Goal: Information Seeking & Learning: Learn about a topic

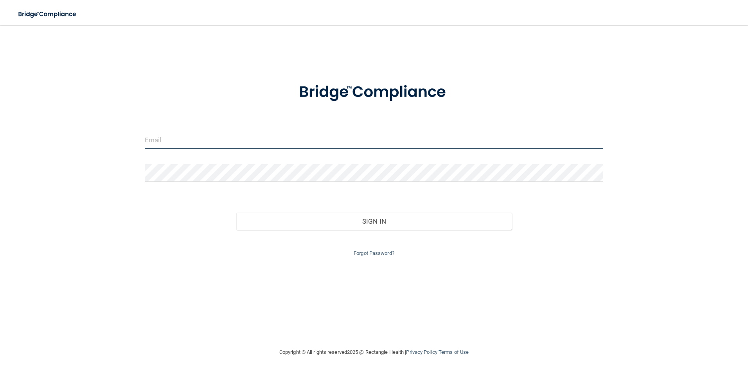
click at [228, 136] on input "email" at bounding box center [374, 140] width 459 height 18
type input "[EMAIL_ADDRESS][DOMAIN_NAME]"
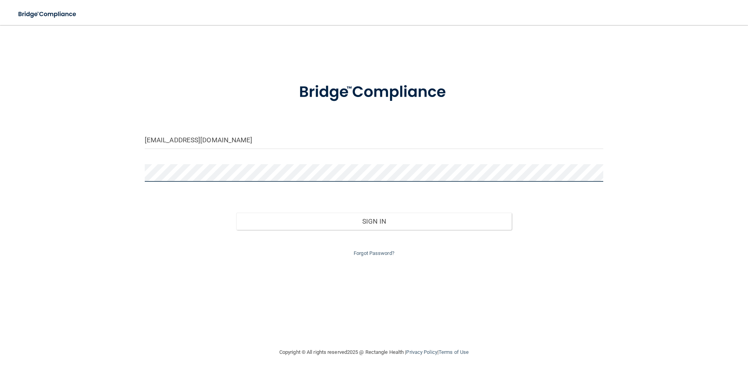
click at [236, 213] on button "Sign In" at bounding box center [373, 221] width 275 height 17
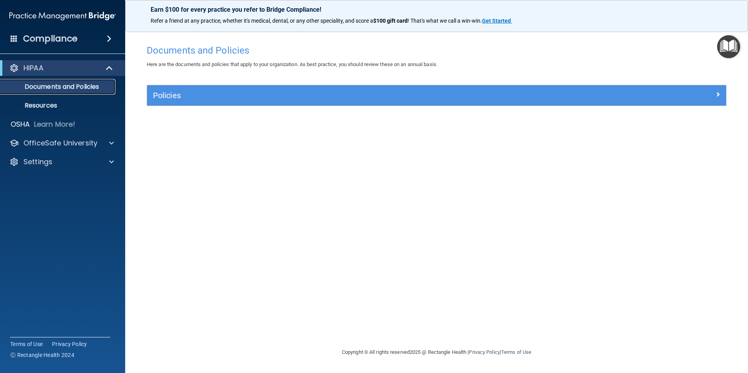
click at [62, 88] on p "Documents and Policies" at bounding box center [58, 87] width 107 height 8
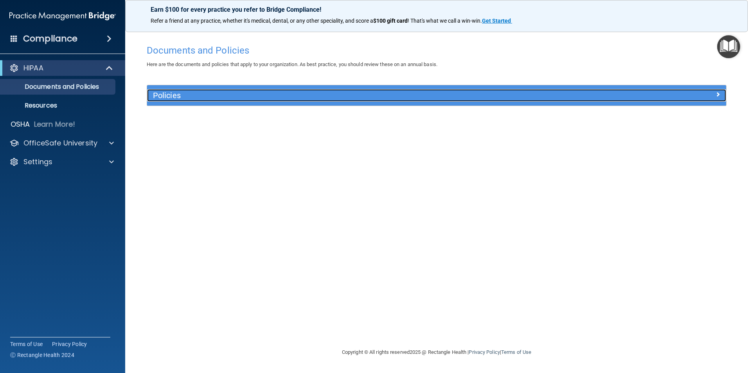
click at [528, 95] on h5 "Policies" at bounding box center [364, 95] width 423 height 9
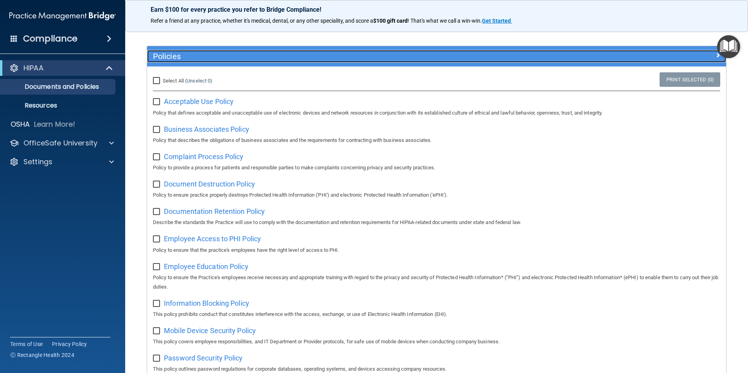
scroll to position [78, 0]
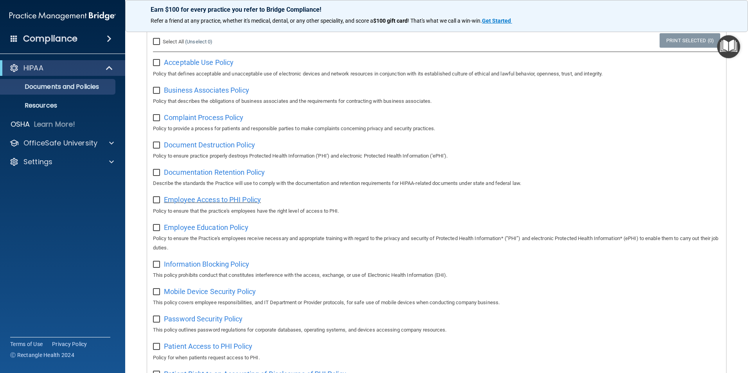
click at [172, 201] on span "Employee Access to PHI Policy" at bounding box center [212, 200] width 97 height 8
click at [52, 107] on p "Resources" at bounding box center [58, 106] width 107 height 8
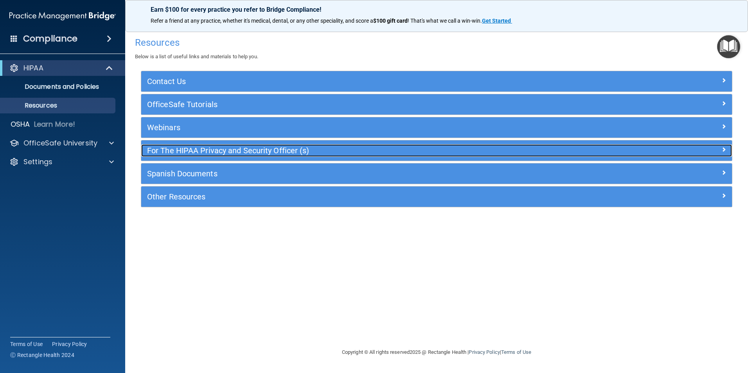
click at [234, 147] on h5 "For The HIPAA Privacy and Security Officer (s)" at bounding box center [363, 150] width 432 height 9
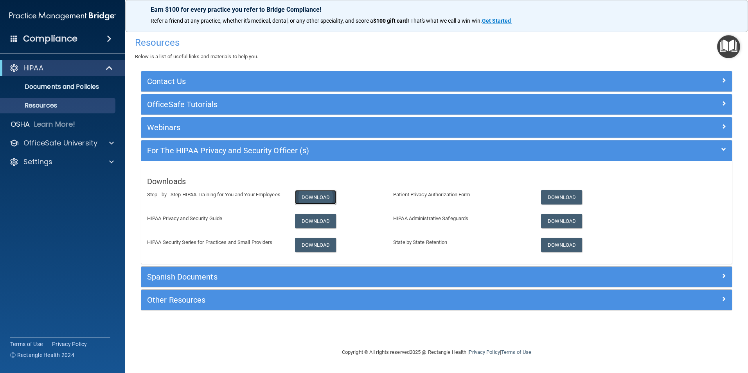
click at [319, 197] on link "Download" at bounding box center [315, 197] width 41 height 14
click at [320, 246] on link "Download" at bounding box center [315, 245] width 41 height 14
click at [68, 86] on p "Documents and Policies" at bounding box center [58, 87] width 107 height 8
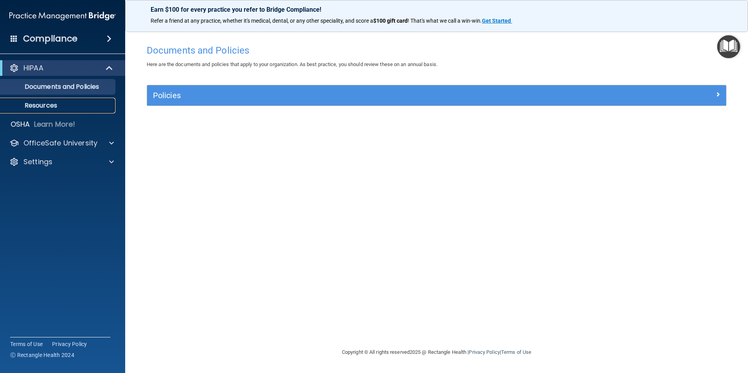
click at [45, 105] on p "Resources" at bounding box center [58, 106] width 107 height 8
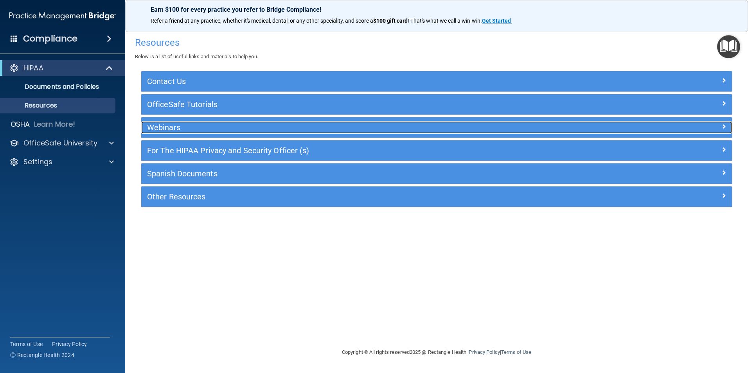
click at [175, 127] on h5 "Webinars" at bounding box center [363, 127] width 432 height 9
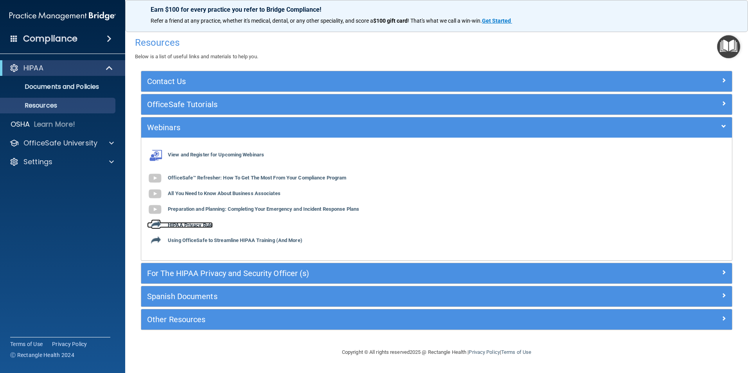
click at [195, 224] on b "HIPAA Privacy Rule" at bounding box center [190, 225] width 45 height 6
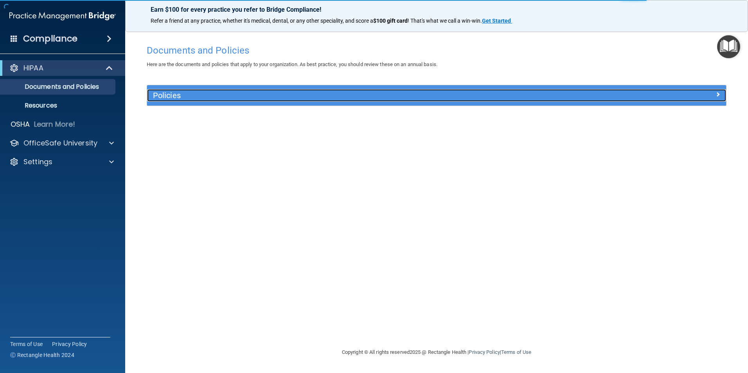
click at [179, 94] on h5 "Policies" at bounding box center [364, 95] width 423 height 9
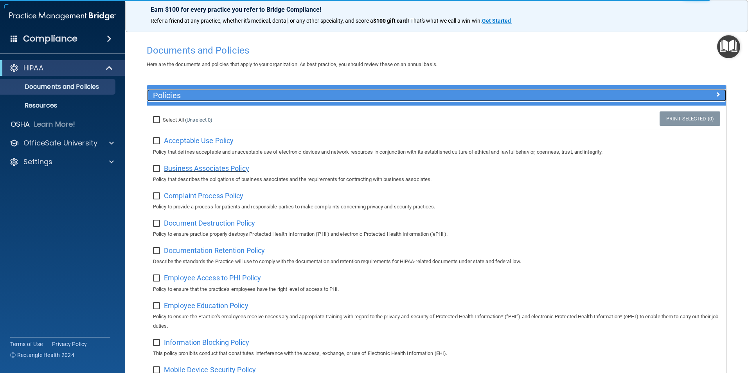
scroll to position [39, 0]
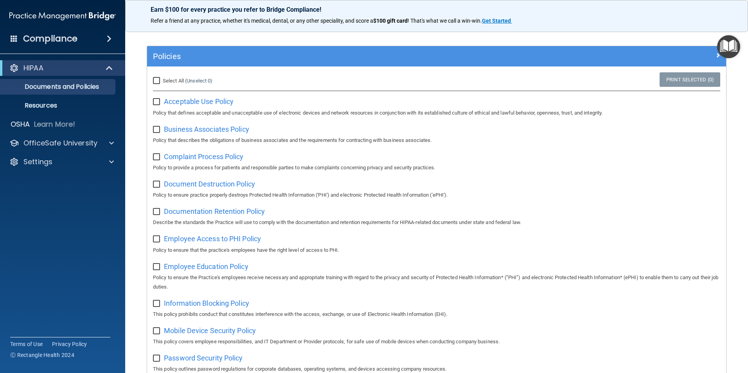
click at [158, 80] on input "Select All (Unselect 0) Unselect All" at bounding box center [157, 81] width 9 height 6
checkbox input "true"
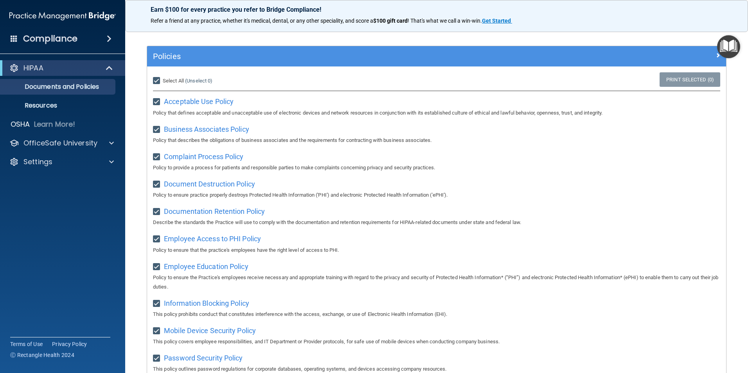
checkbox input "true"
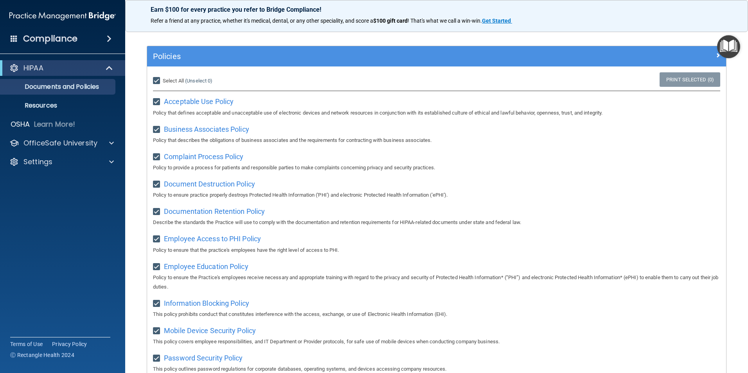
checkbox input "true"
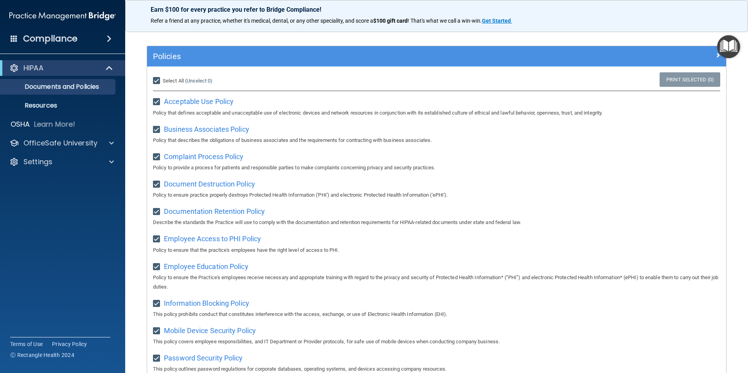
checkbox input "true"
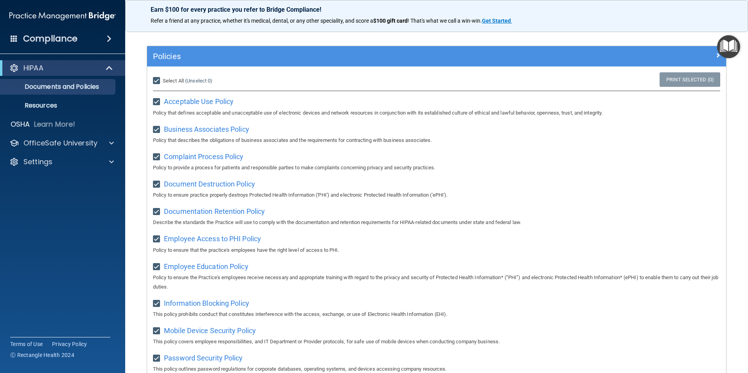
checkbox input "true"
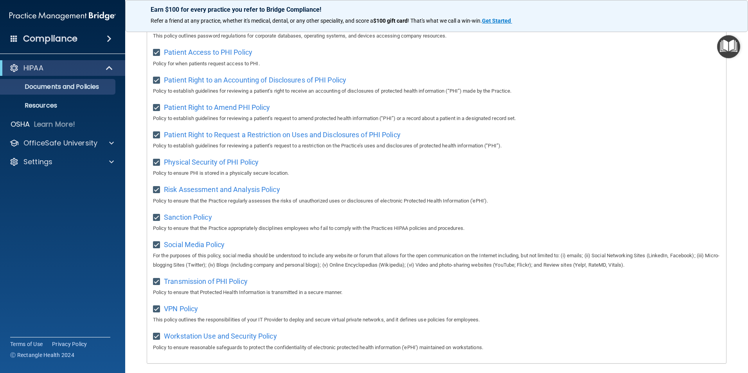
scroll to position [294, 0]
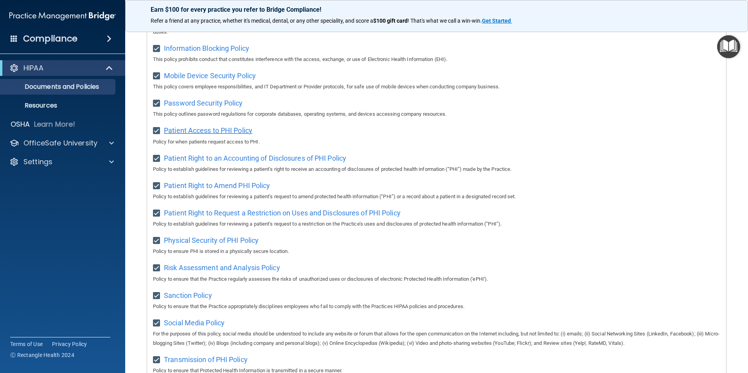
click at [188, 135] on span "Patient Access to PHI Policy" at bounding box center [208, 130] width 88 height 8
click at [248, 162] on span "Patient Right to an Accounting of Disclosures of PHI Policy" at bounding box center [255, 158] width 182 height 8
click at [212, 245] on span "Physical Security of PHI Policy" at bounding box center [211, 240] width 95 height 8
click at [220, 217] on span "Patient Right to Request a Restriction on Uses and Disclosures of PHI Policy" at bounding box center [282, 213] width 237 height 8
